Goal: Transaction & Acquisition: Book appointment/travel/reservation

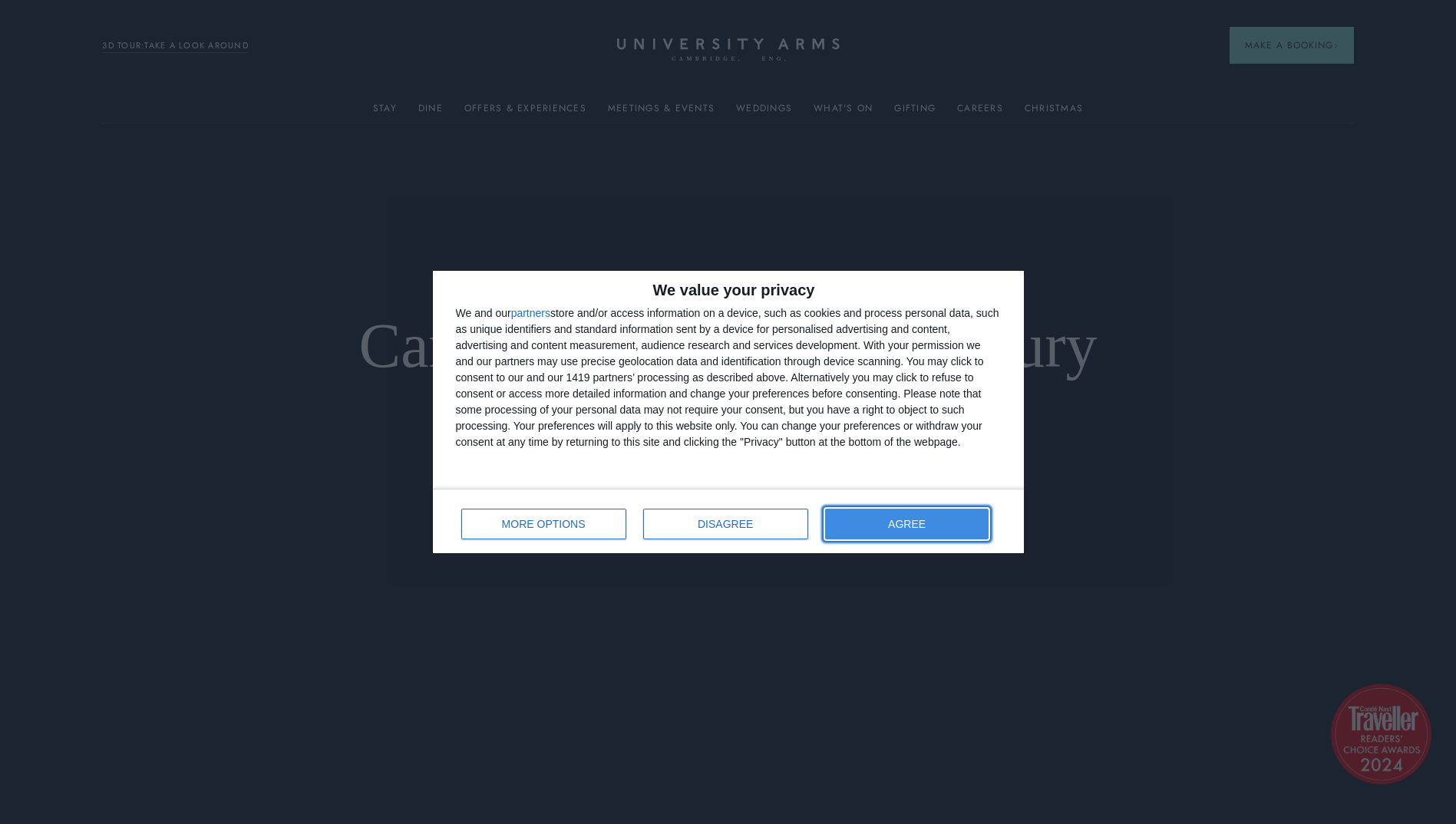
click at [947, 524] on button "AGREE" at bounding box center [907, 523] width 164 height 31
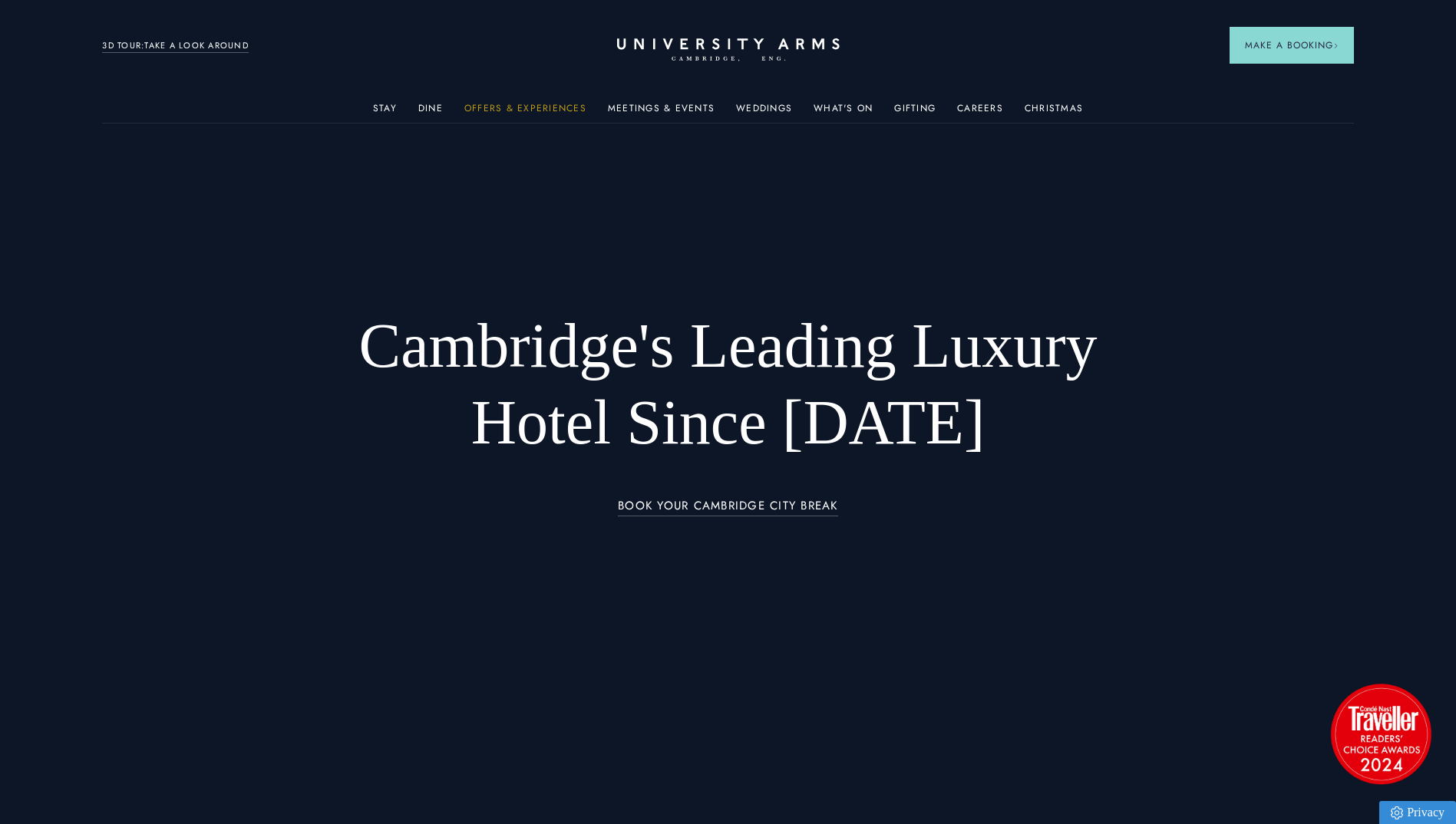
click at [538, 108] on link "Offers & Experiences" at bounding box center [525, 113] width 122 height 20
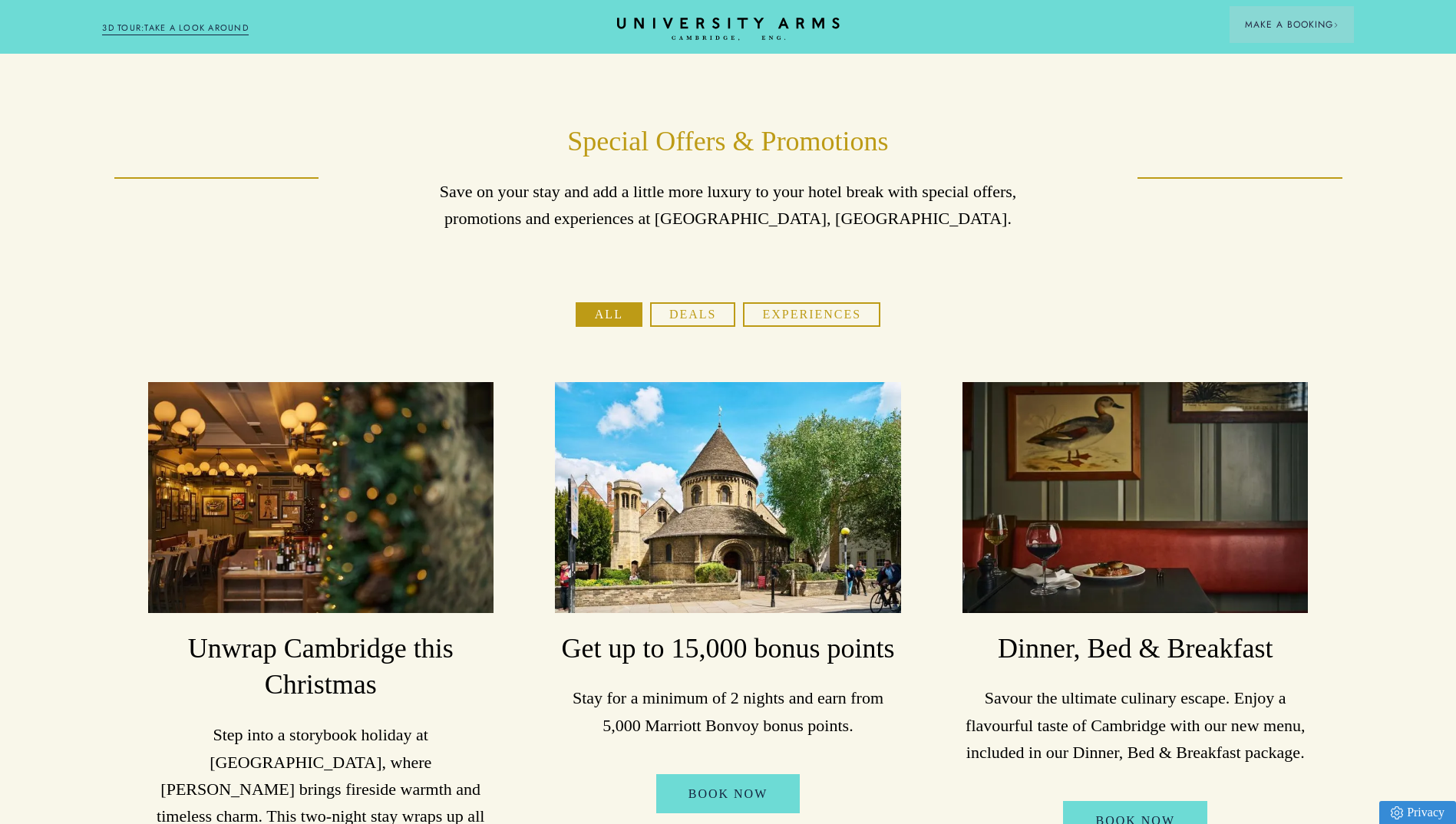
scroll to position [128, 0]
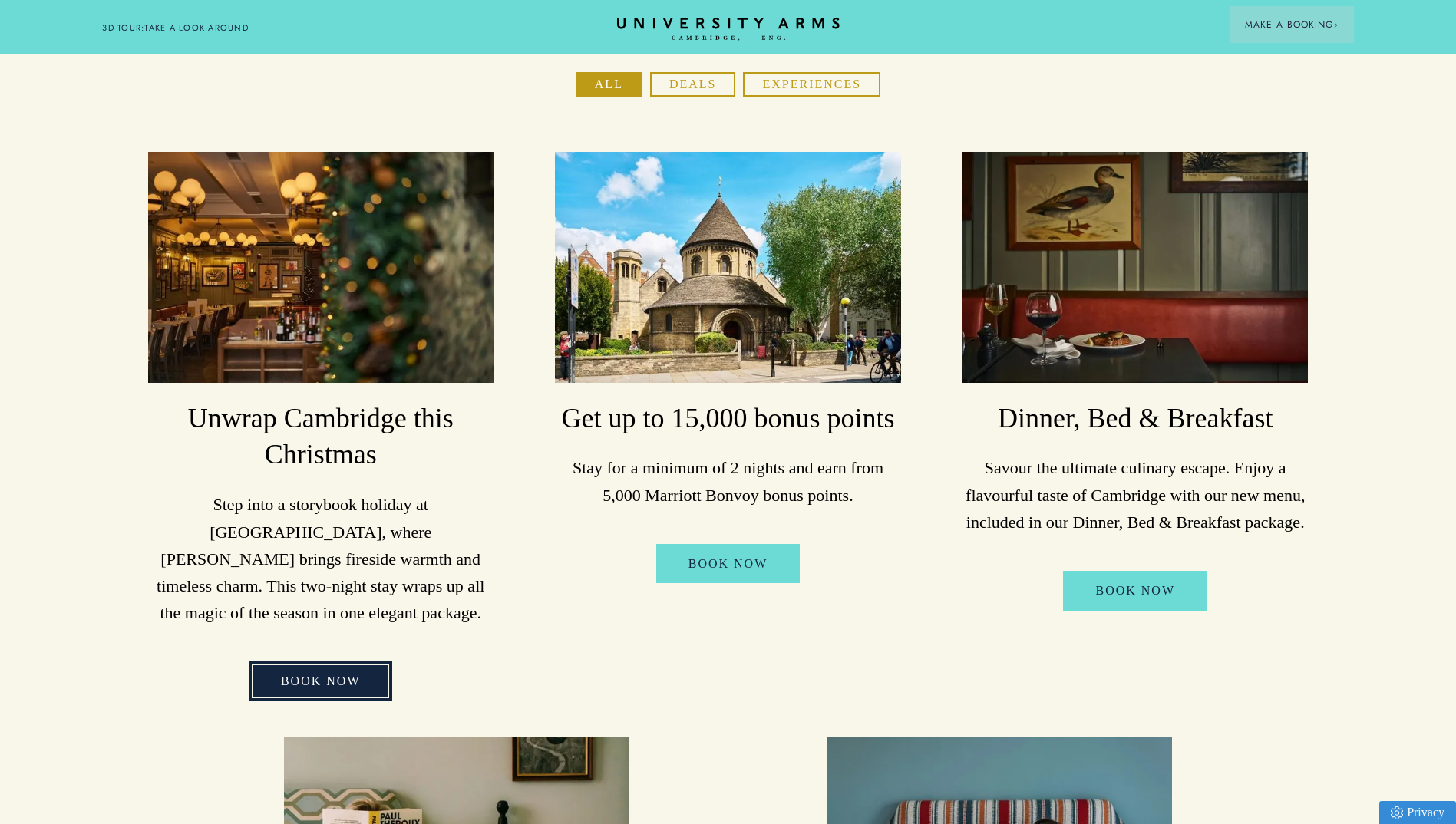
click at [309, 662] on link "BOOK NOW" at bounding box center [321, 682] width 144 height 40
click at [174, 678] on div "BOOK NOW" at bounding box center [321, 690] width 359 height 57
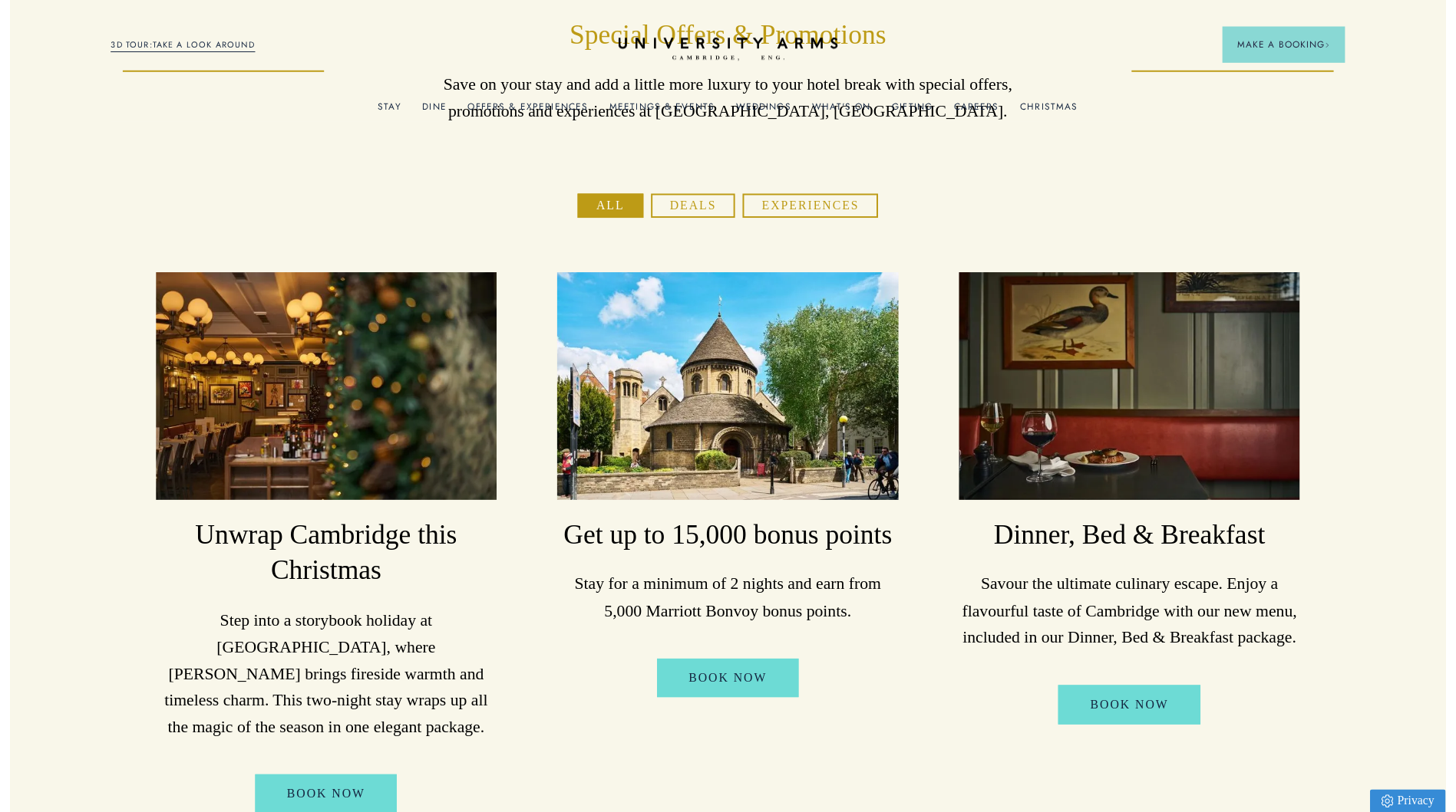
scroll to position [0, 0]
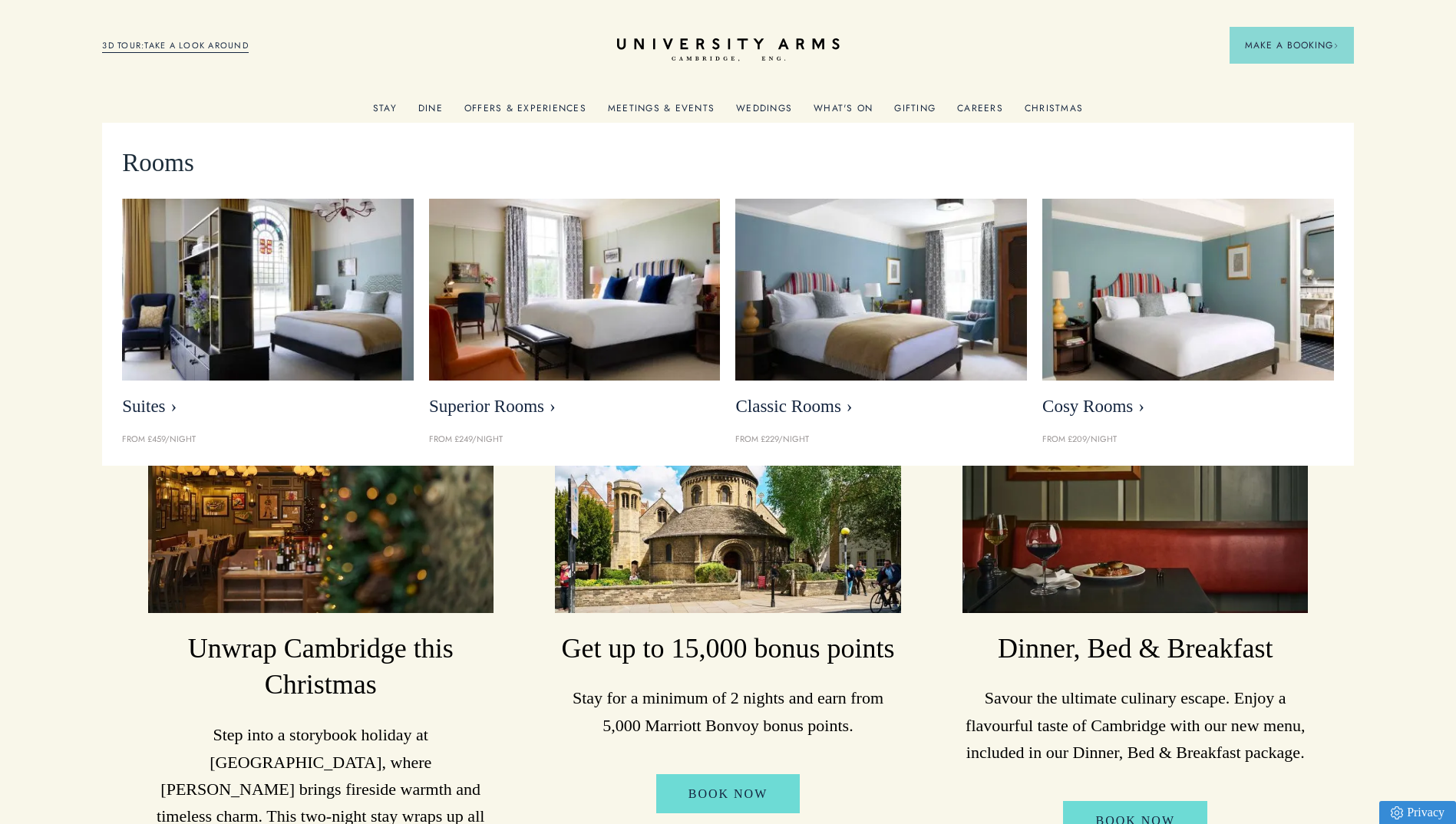
click at [393, 110] on link "Stay" at bounding box center [384, 113] width 24 height 20
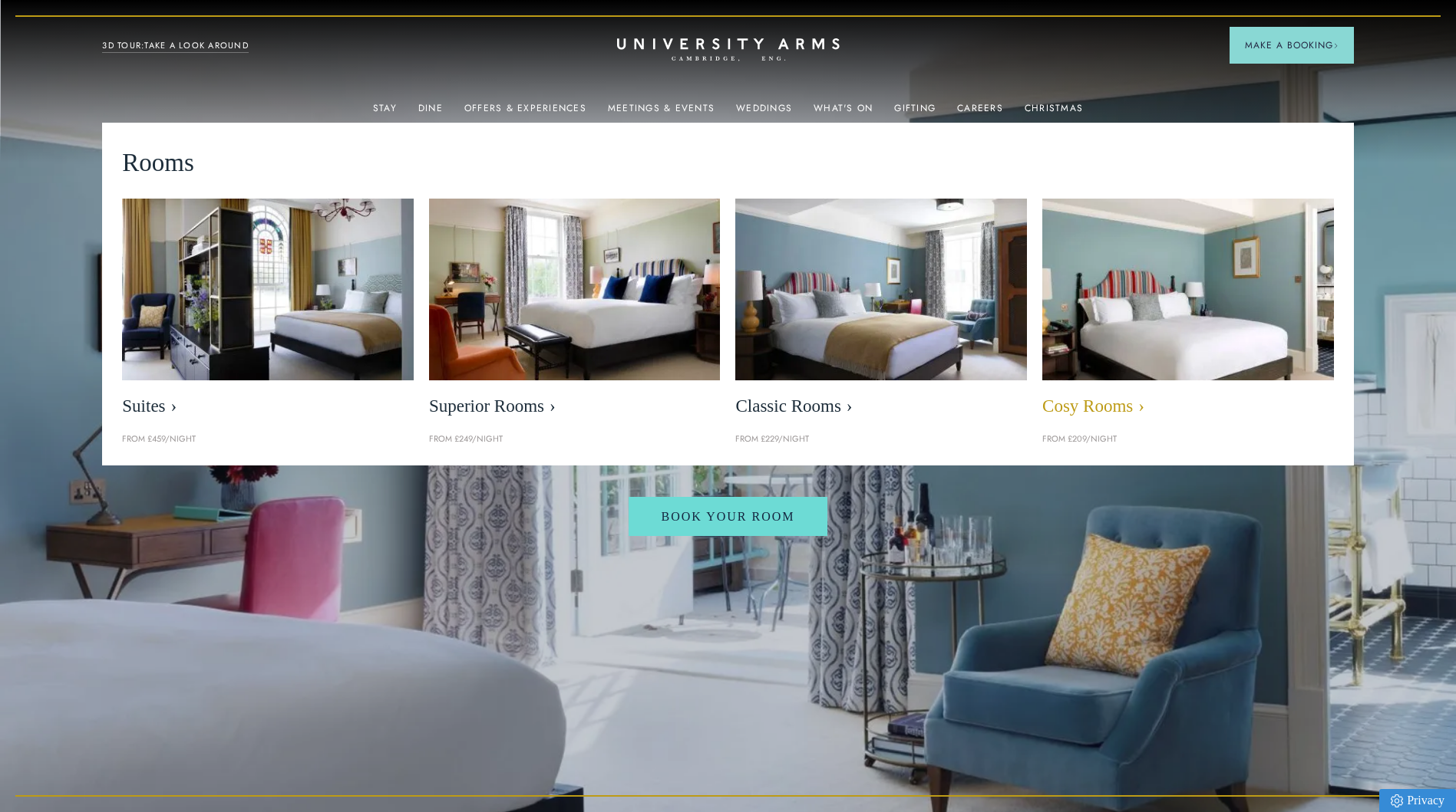
click at [1071, 402] on span "Cosy Rooms" at bounding box center [1188, 406] width 292 height 22
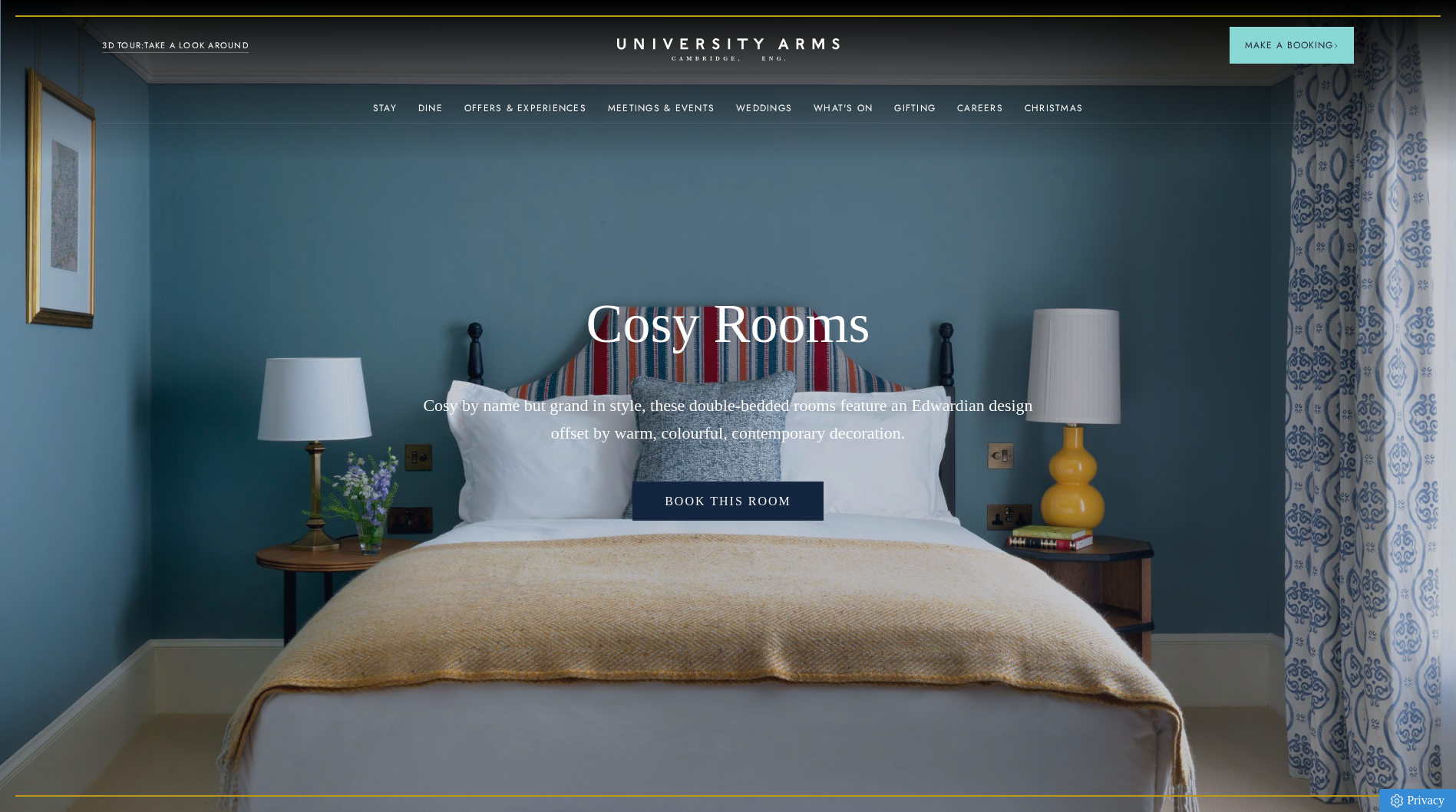
click at [734, 511] on link "Book This Room" at bounding box center [727, 502] width 191 height 40
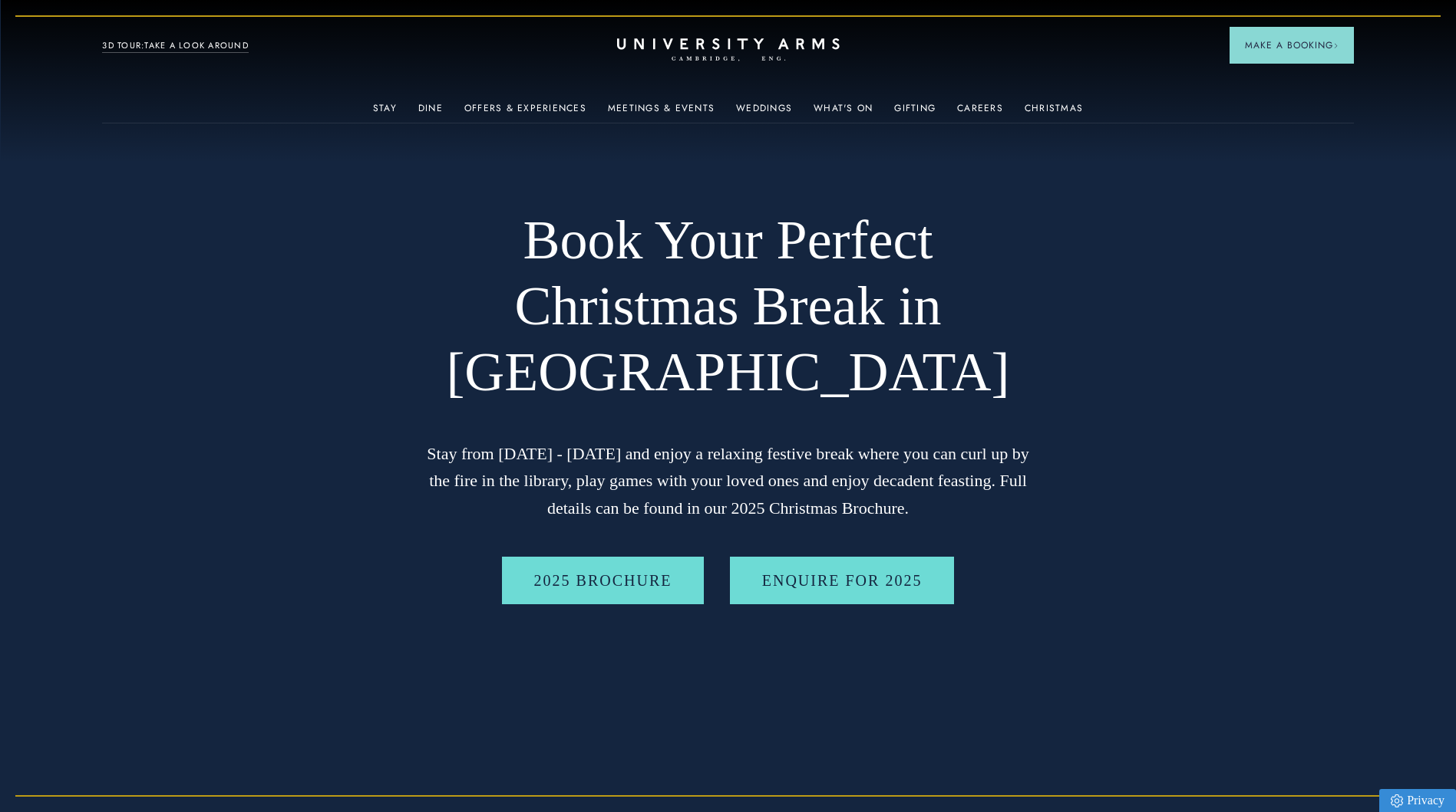
click at [152, 444] on video at bounding box center [728, 406] width 1456 height 812
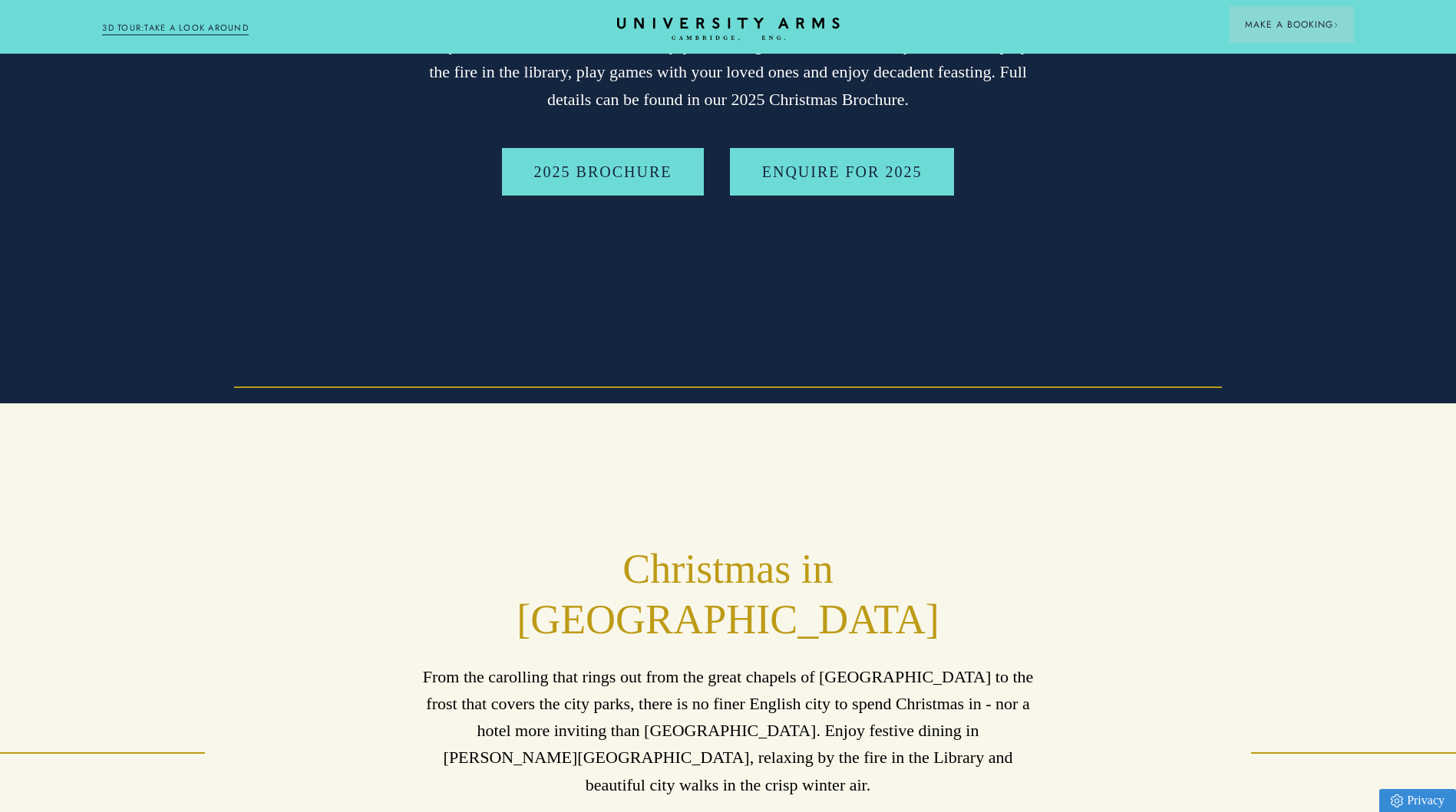
scroll to position [589, 0]
